Goal: Task Accomplishment & Management: Complete application form

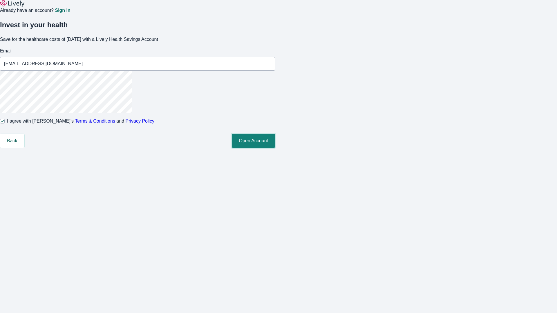
click at [275, 148] on button "Open Account" at bounding box center [253, 141] width 43 height 14
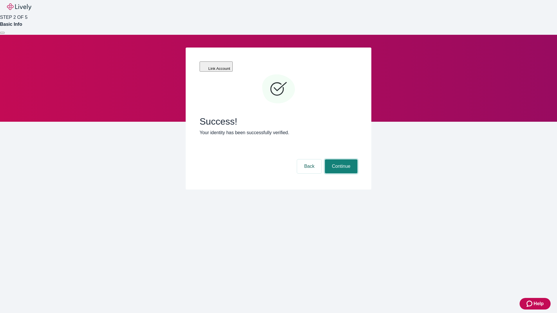
click at [340, 159] on button "Continue" at bounding box center [341, 166] width 32 height 14
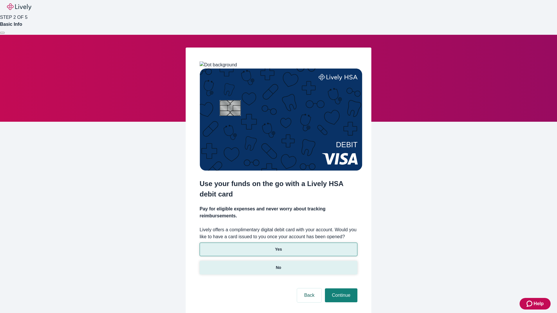
click at [278, 265] on p "No" at bounding box center [279, 268] width 6 height 6
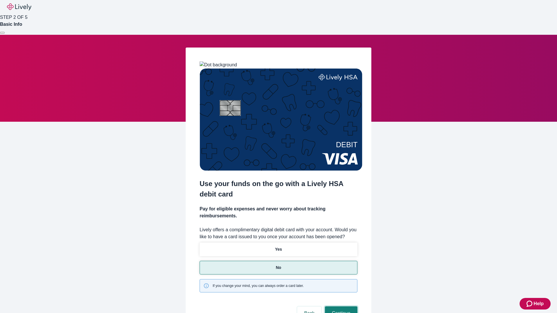
click at [340, 306] on button "Continue" at bounding box center [341, 313] width 32 height 14
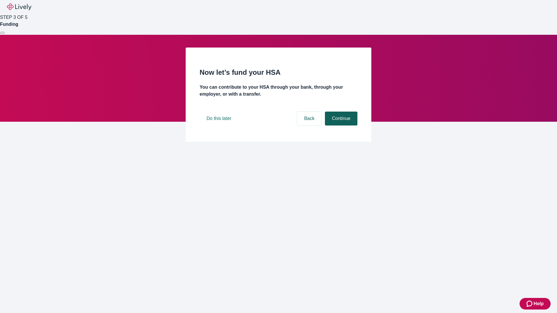
click at [340, 126] on button "Continue" at bounding box center [341, 119] width 32 height 14
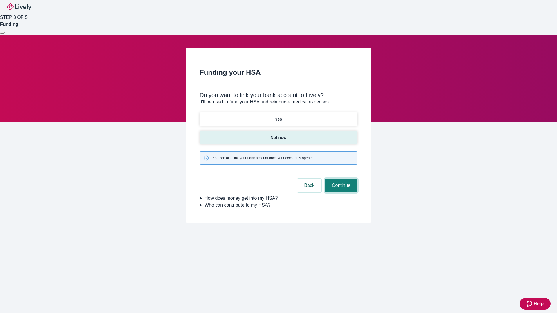
click at [340, 179] on button "Continue" at bounding box center [341, 186] width 32 height 14
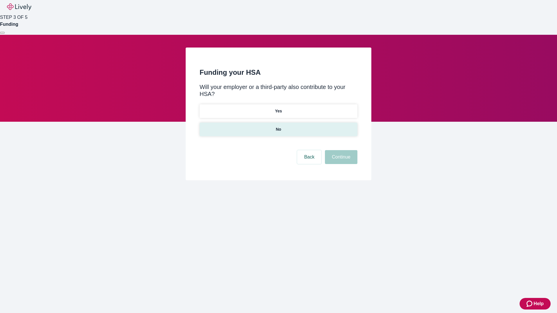
click at [278, 126] on p "No" at bounding box center [279, 129] width 6 height 6
click at [340, 150] on button "Continue" at bounding box center [341, 157] width 32 height 14
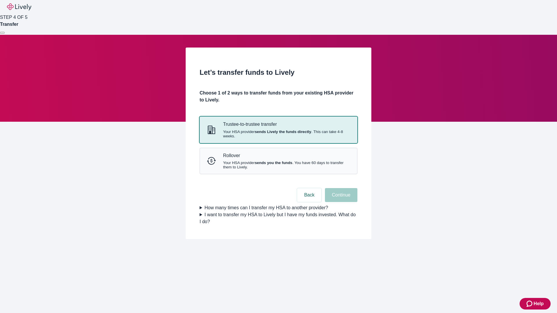
click at [278, 134] on strong "sends Lively the funds directly" at bounding box center [283, 132] width 57 height 4
click at [340, 202] on button "Continue" at bounding box center [341, 195] width 32 height 14
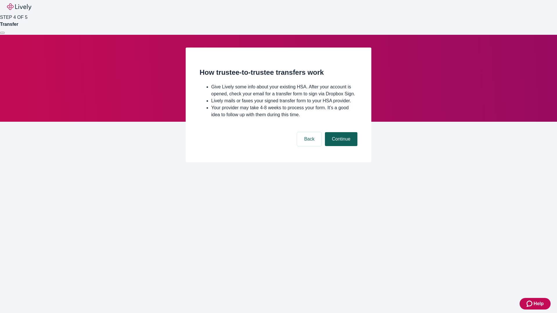
click at [340, 146] on button "Continue" at bounding box center [341, 139] width 32 height 14
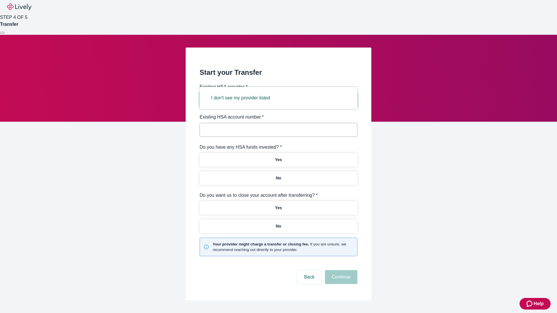
click at [242, 98] on button "I don't see my provider listed" at bounding box center [240, 98] width 73 height 14
type input "Other"
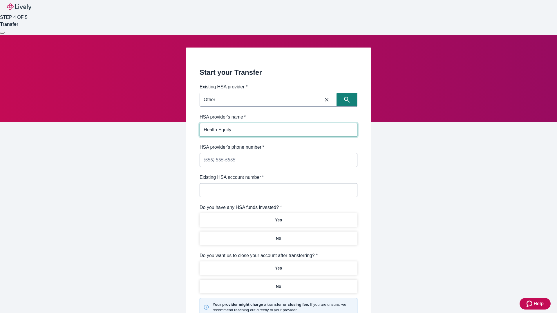
type input "Health Equity"
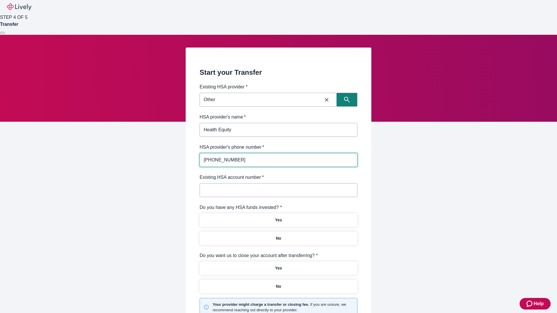
type input "[PHONE_NUMBER]"
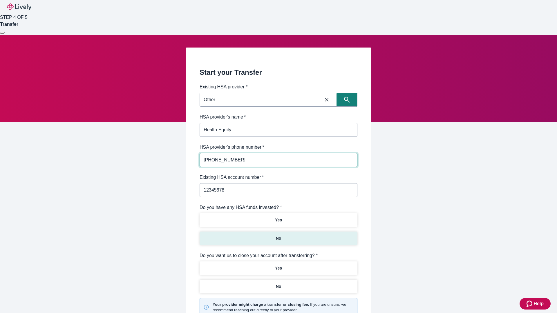
type input "12345678"
click at [278, 235] on p "No" at bounding box center [279, 238] width 6 height 6
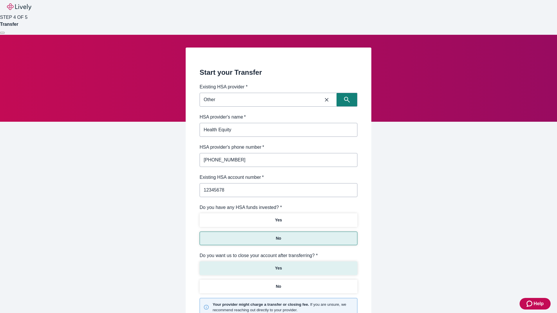
click at [278, 265] on p "Yes" at bounding box center [278, 268] width 7 height 6
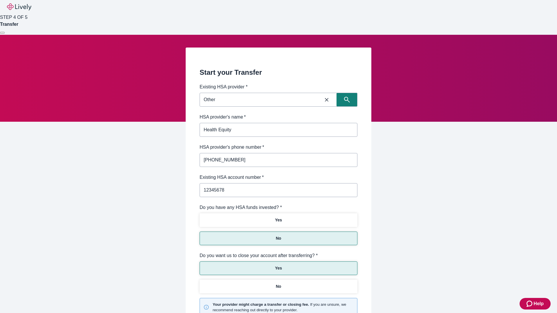
scroll to position [60, 0]
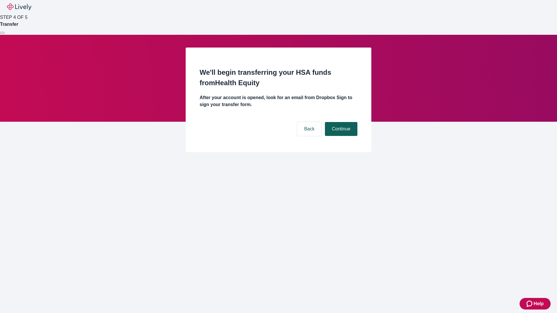
click at [340, 122] on button "Continue" at bounding box center [341, 129] width 32 height 14
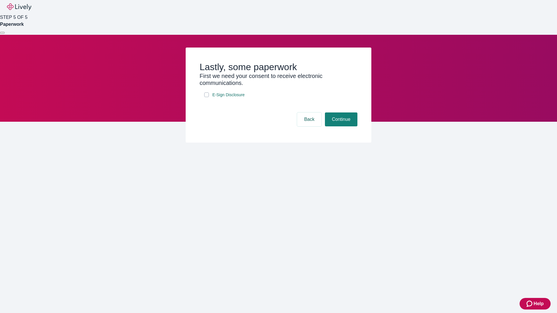
click at [206, 97] on input "E-Sign Disclosure" at bounding box center [206, 94] width 5 height 5
checkbox input "true"
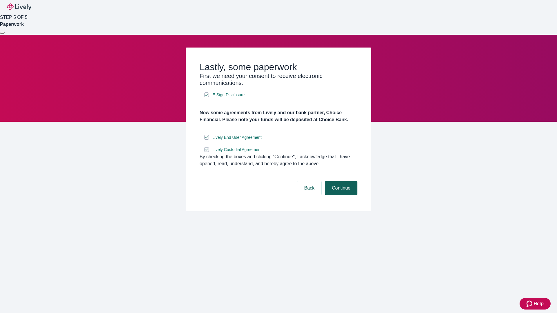
click at [340, 195] on button "Continue" at bounding box center [341, 188] width 32 height 14
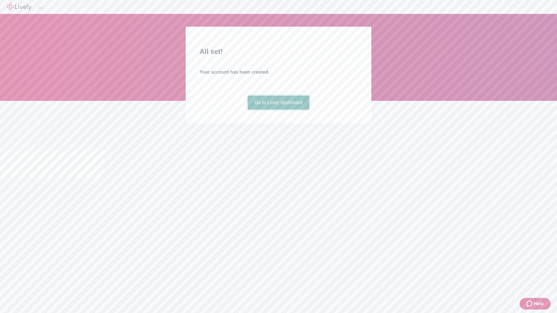
click at [278, 110] on link "Go to Lively dashboard" at bounding box center [279, 103] width 62 height 14
